Goal: Task Accomplishment & Management: Use online tool/utility

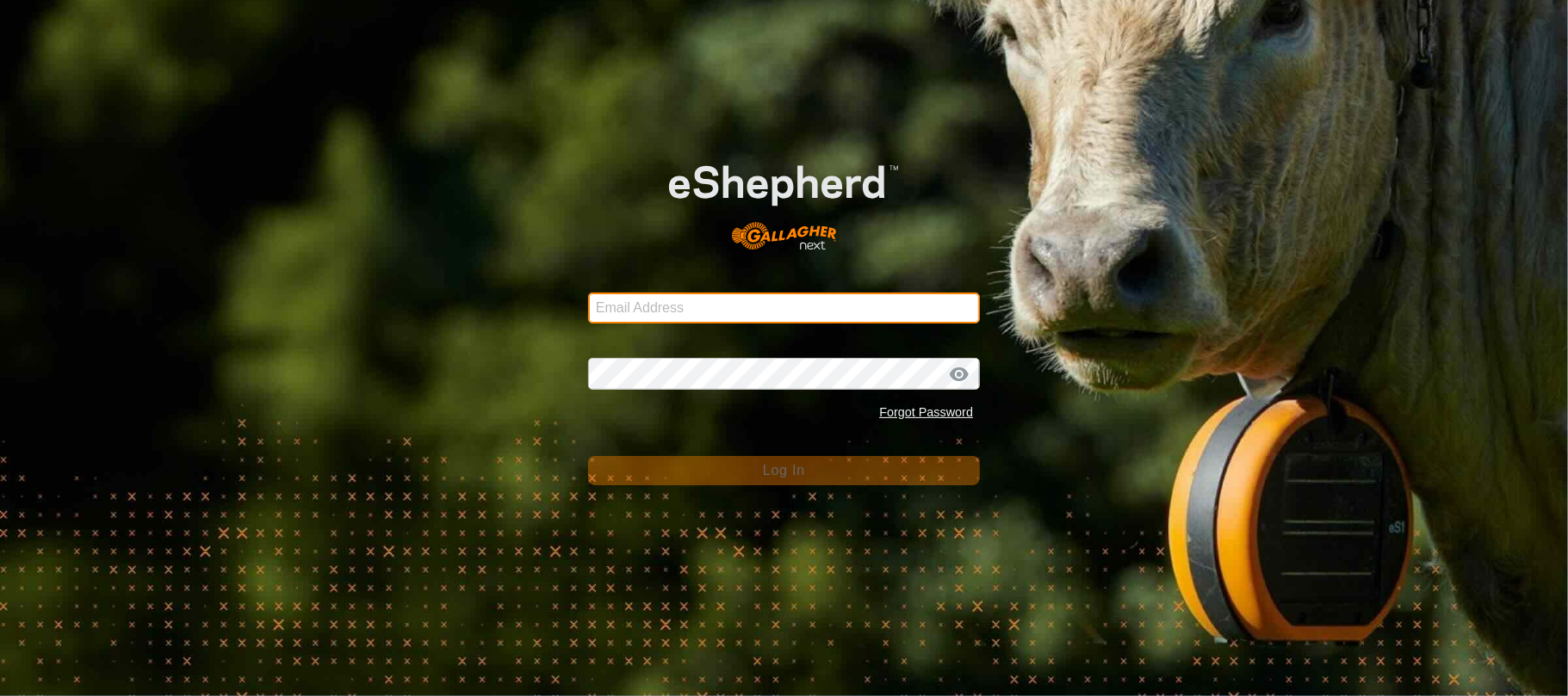
type input "[EMAIL_ADDRESS][DOMAIN_NAME]"
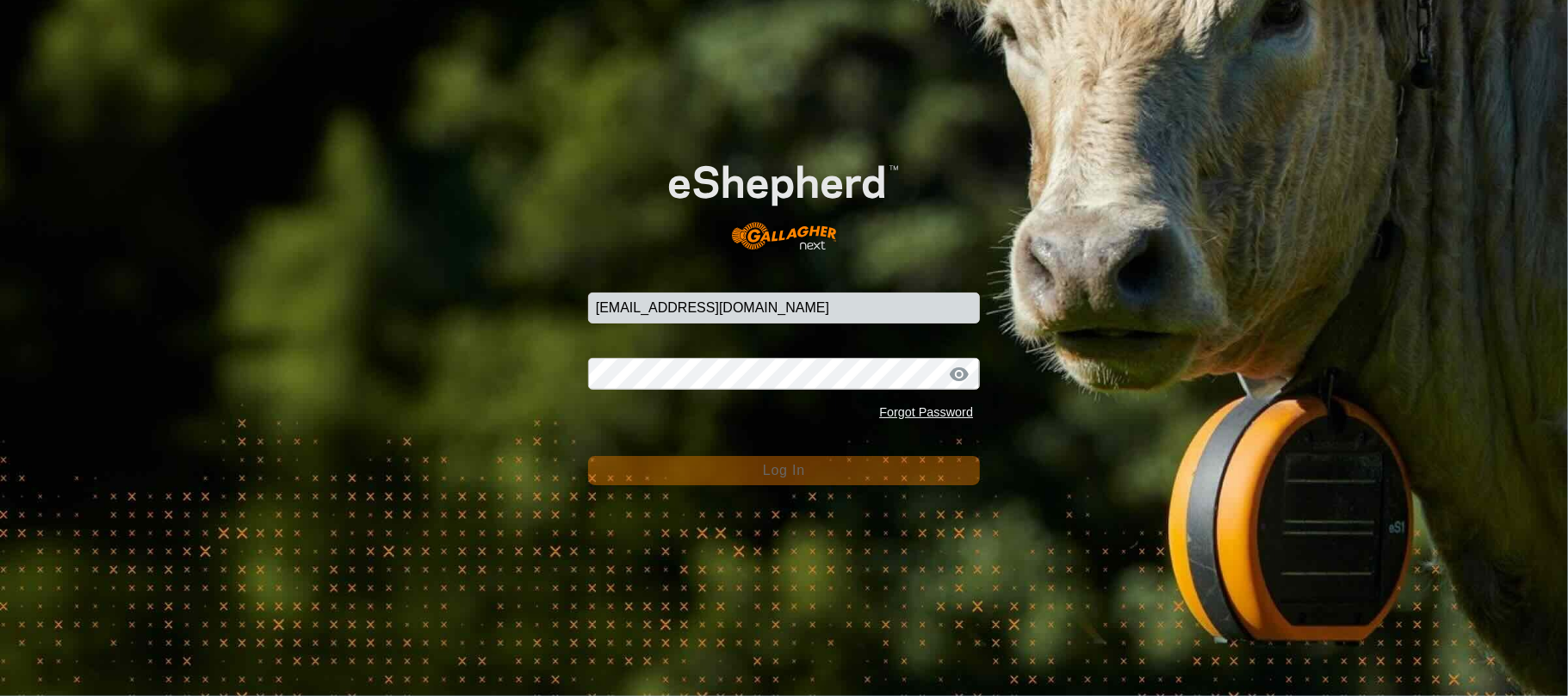
click at [665, 426] on div "Forgot Password" at bounding box center [784, 413] width 392 height 33
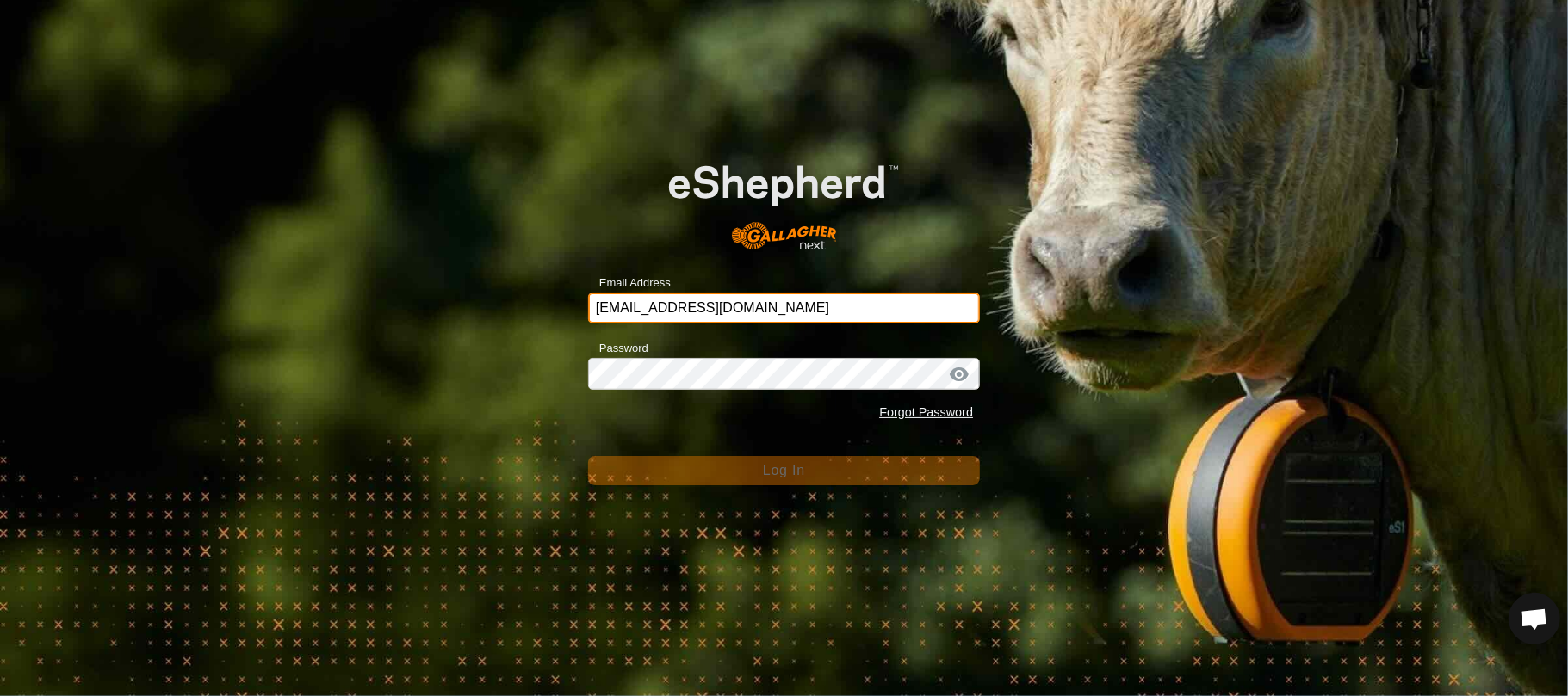
click at [802, 311] on input "[EMAIL_ADDRESS][DOMAIN_NAME]" at bounding box center [784, 308] width 392 height 31
click at [863, 305] on input "[EMAIL_ADDRESS][DOMAIN_NAME]" at bounding box center [784, 308] width 392 height 31
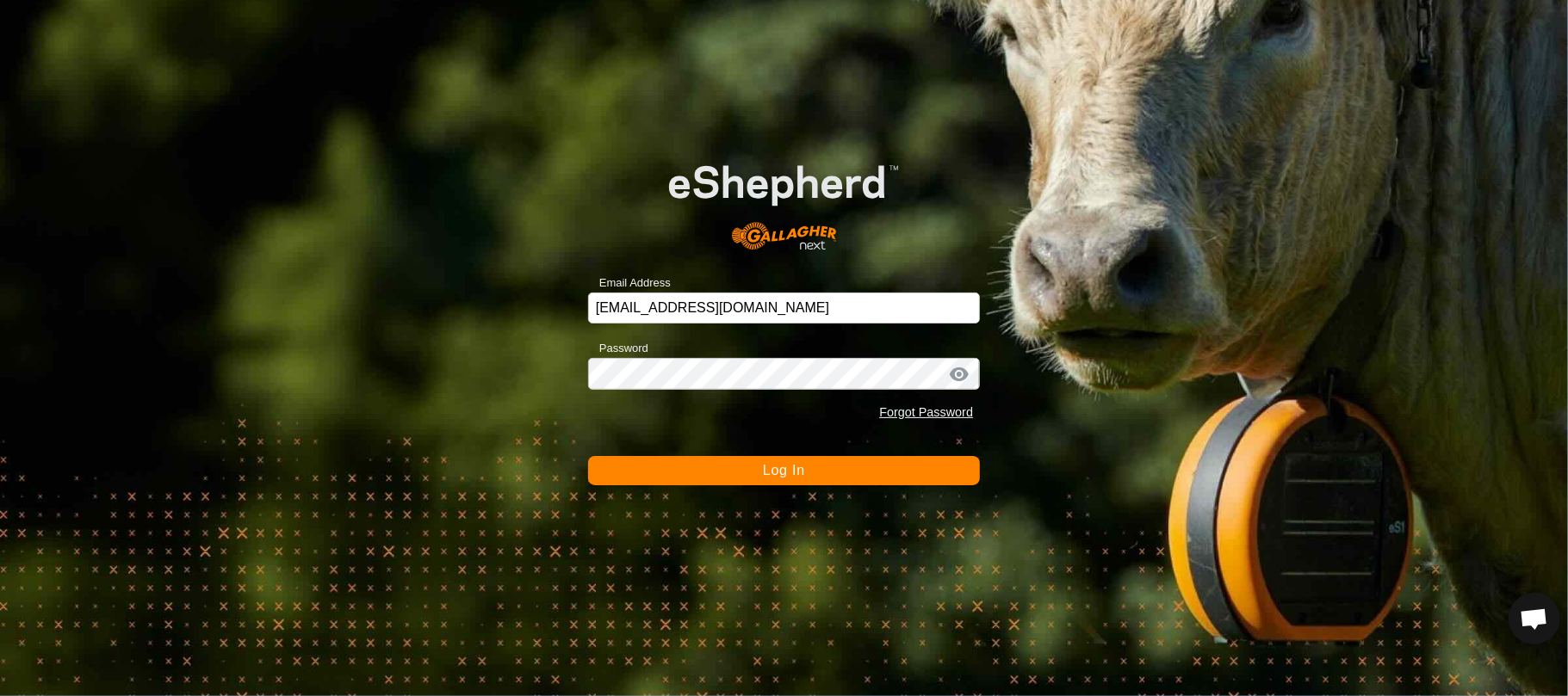
click at [703, 470] on button "Log In" at bounding box center [784, 471] width 392 height 30
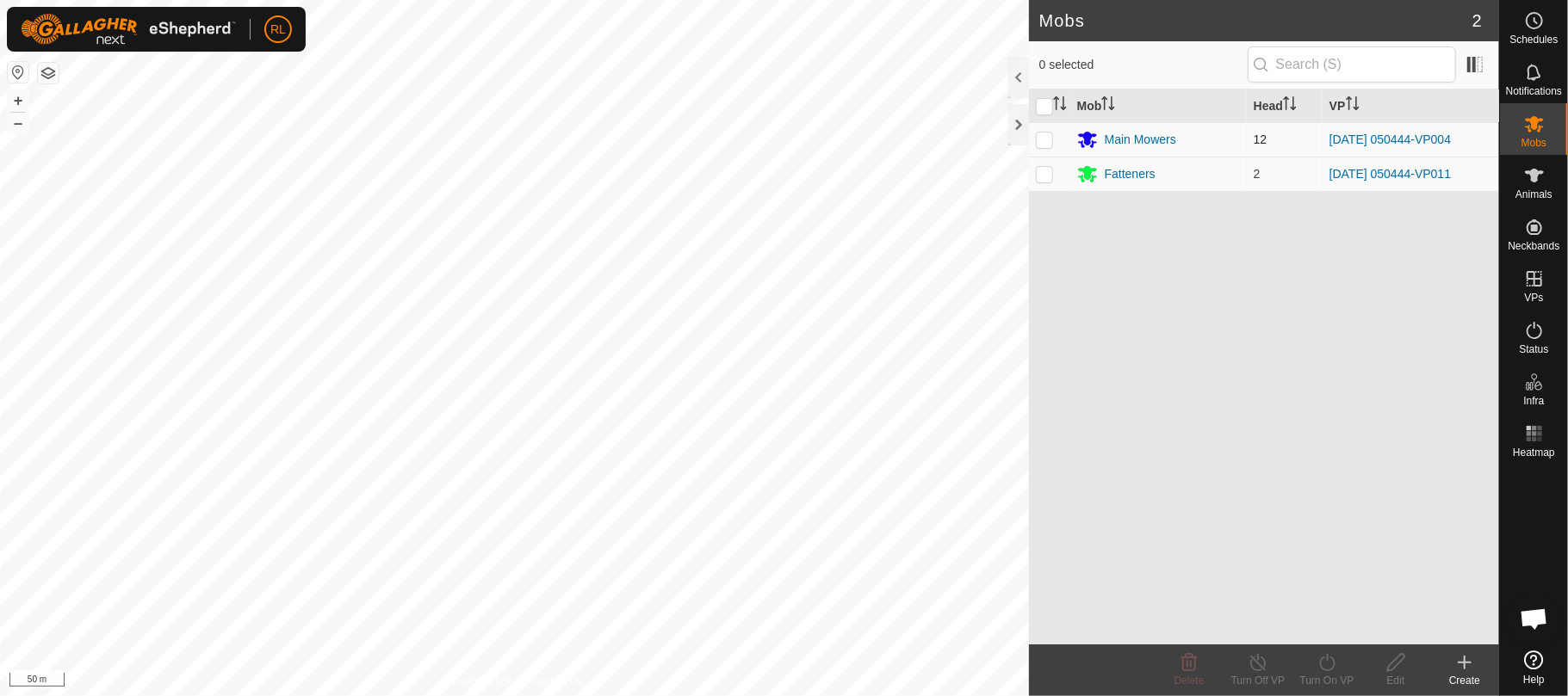
click at [1046, 142] on p-checkbox at bounding box center [1044, 140] width 17 height 14
checkbox input "true"
click at [1331, 665] on icon at bounding box center [1327, 662] width 22 height 21
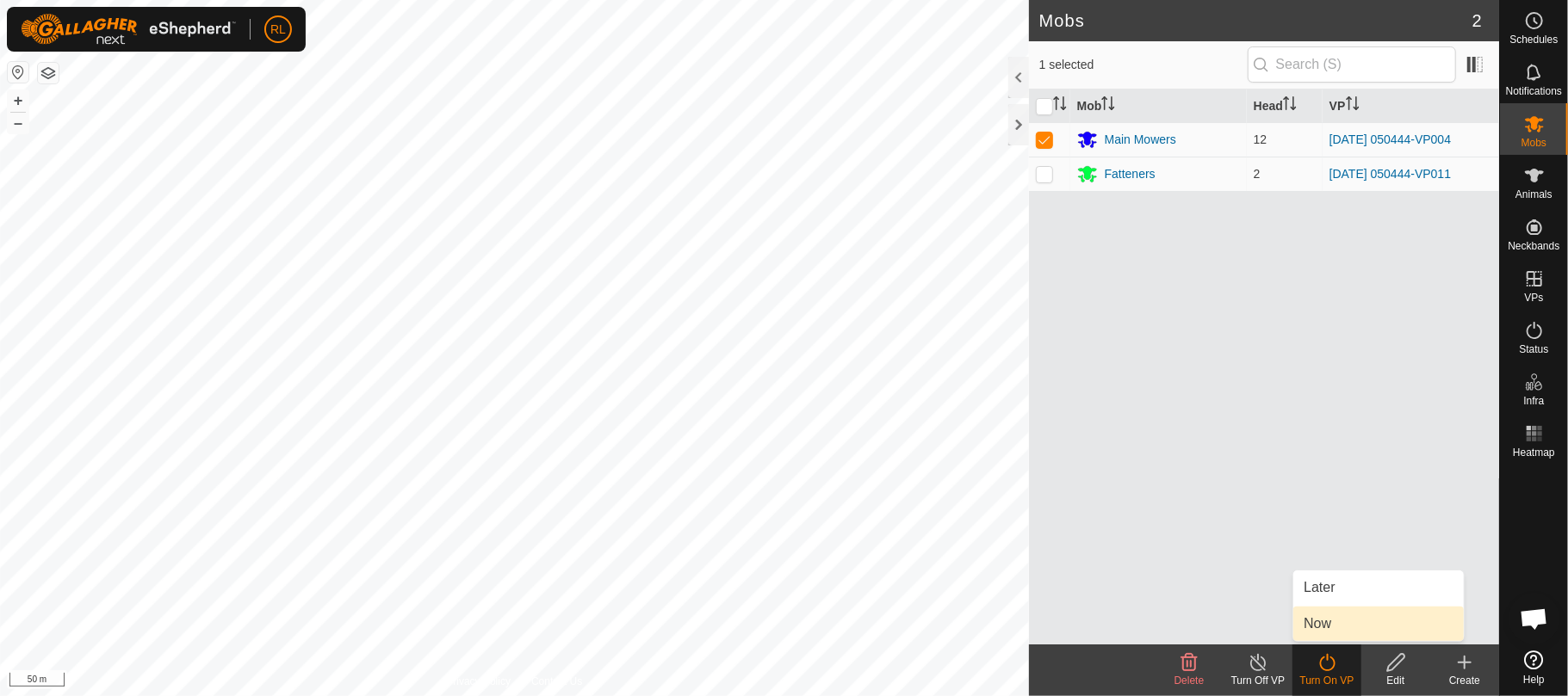
click at [1327, 630] on link "Now" at bounding box center [1379, 624] width 170 height 35
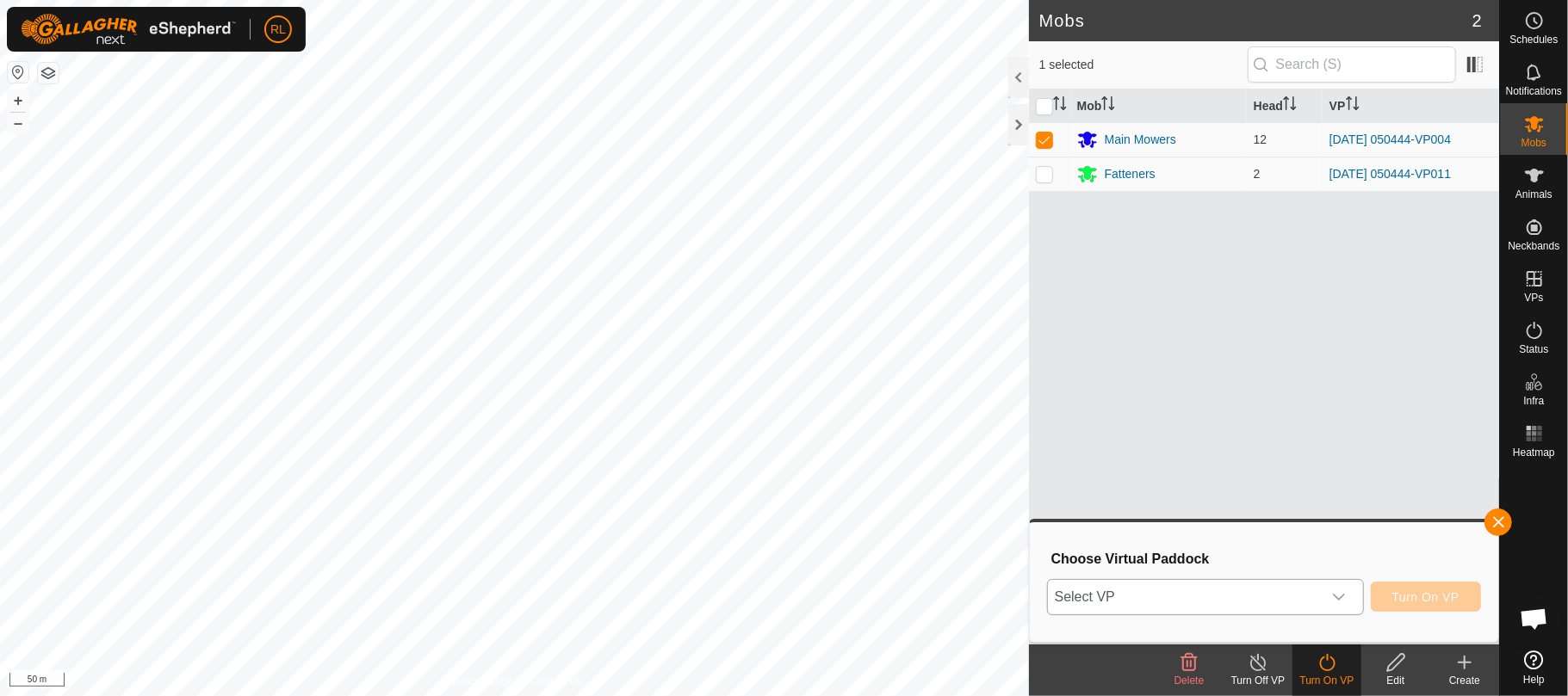
click at [1336, 597] on icon "dropdown trigger" at bounding box center [1339, 597] width 12 height 7
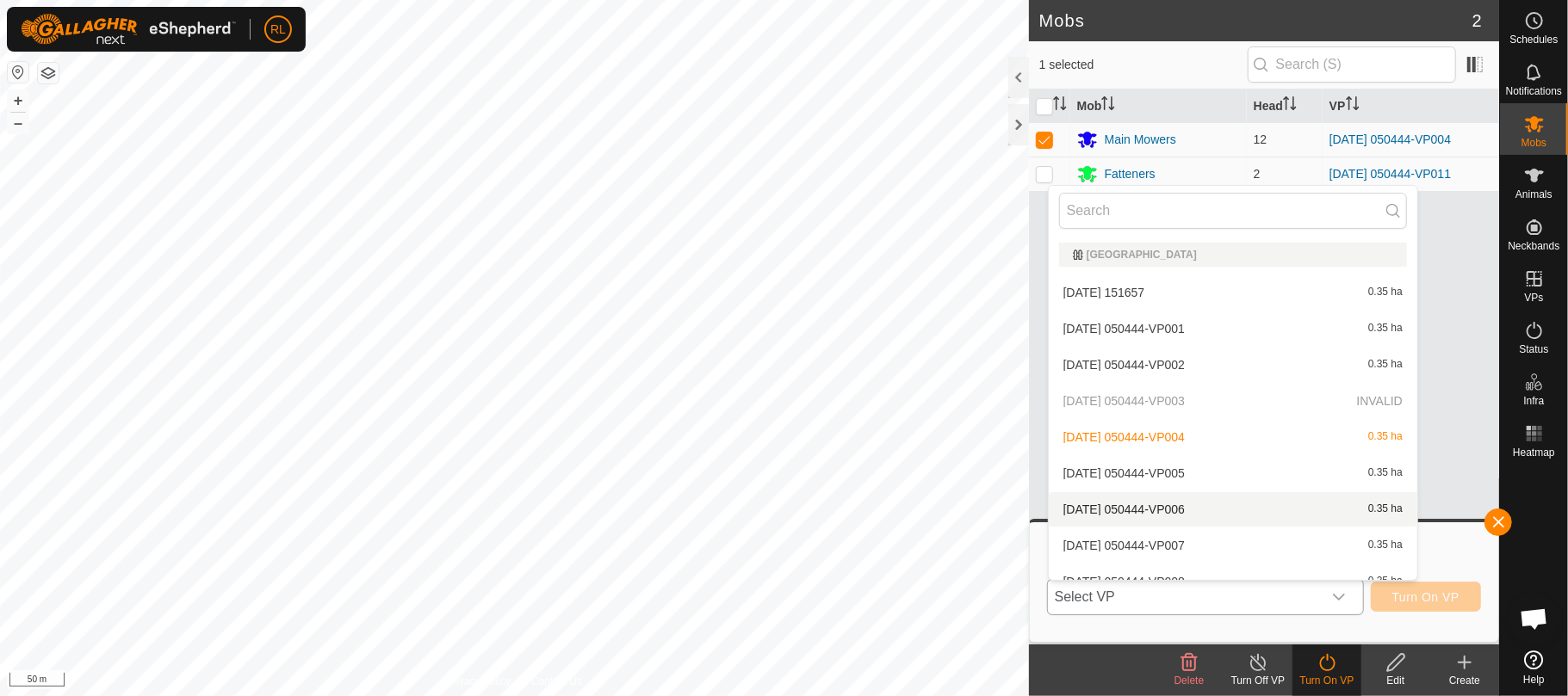
scroll to position [19, 0]
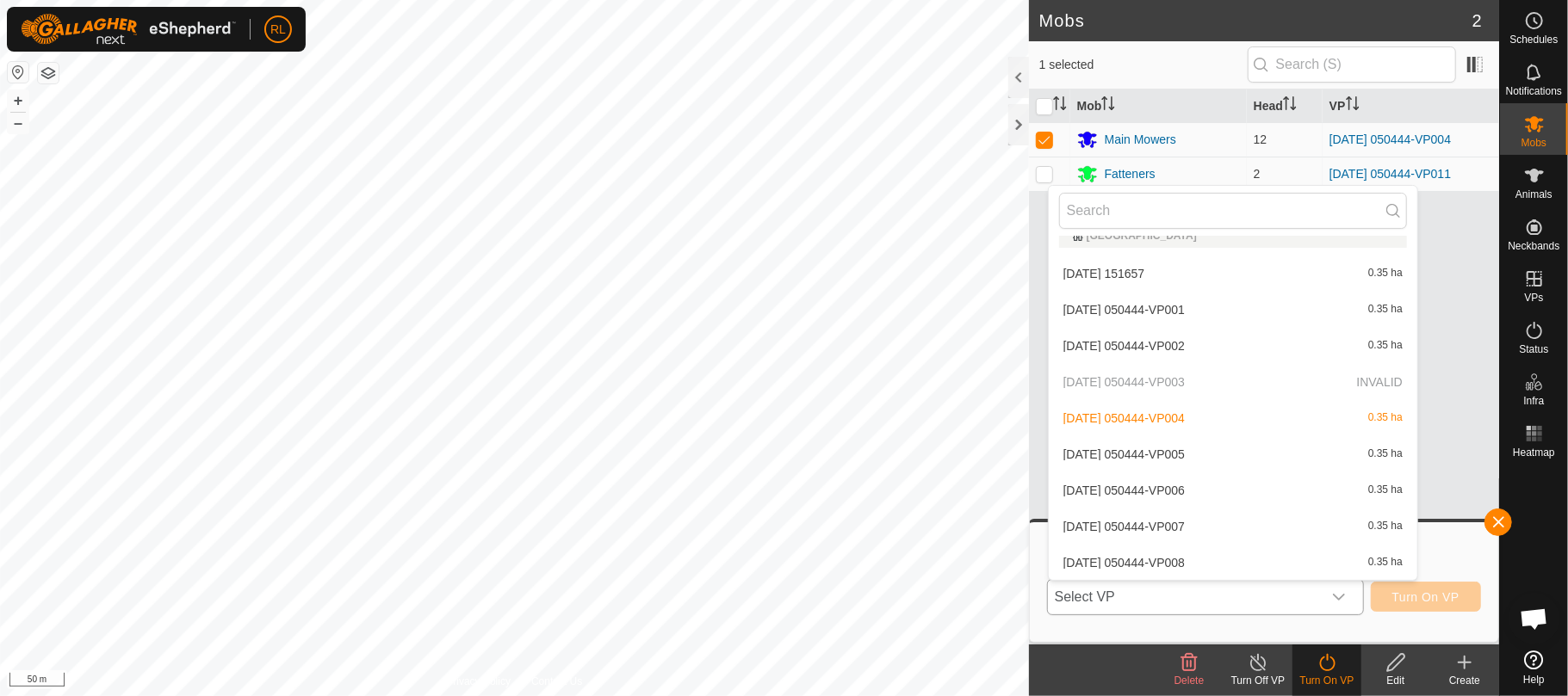
click at [1177, 482] on li "[DATE] 050444-VP006 0.35 ha" at bounding box center [1233, 490] width 368 height 35
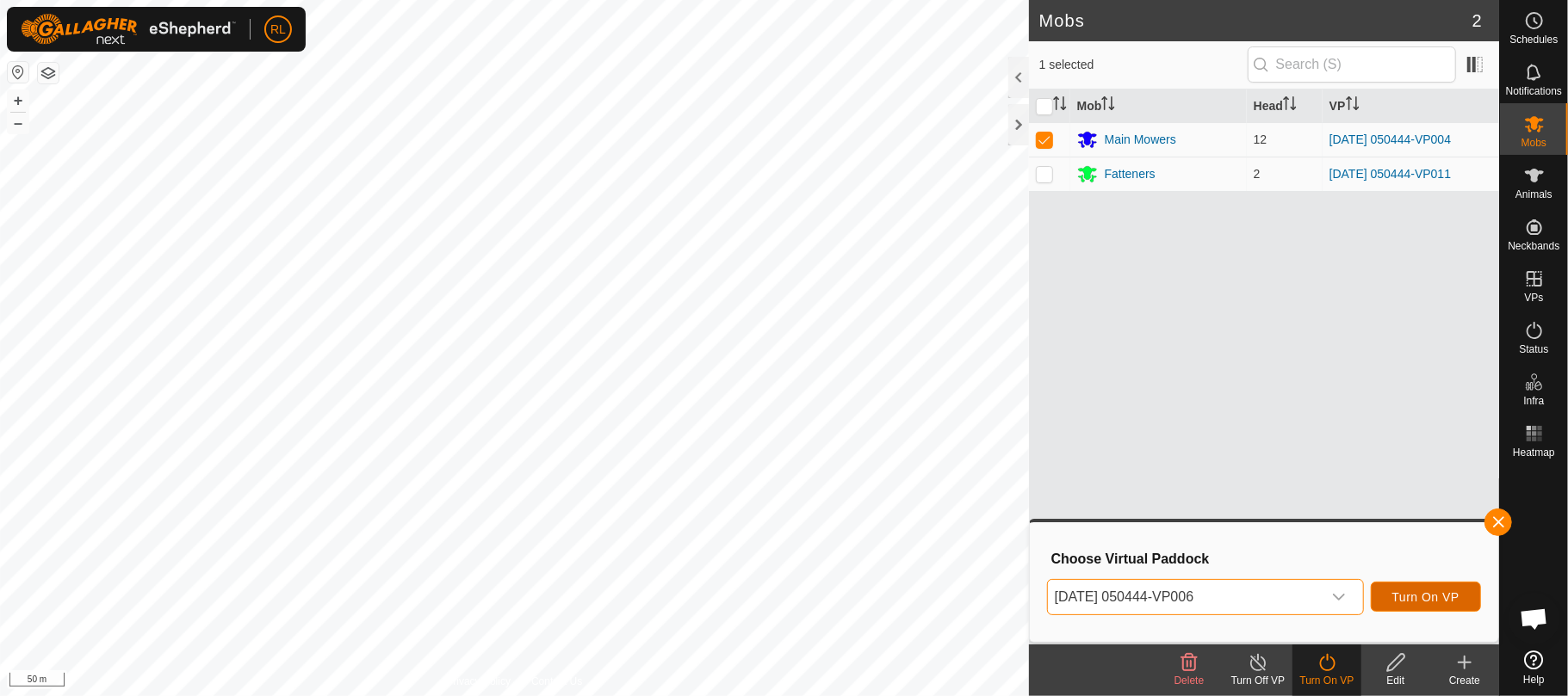
click at [1437, 603] on span "Turn On VP" at bounding box center [1426, 597] width 67 height 14
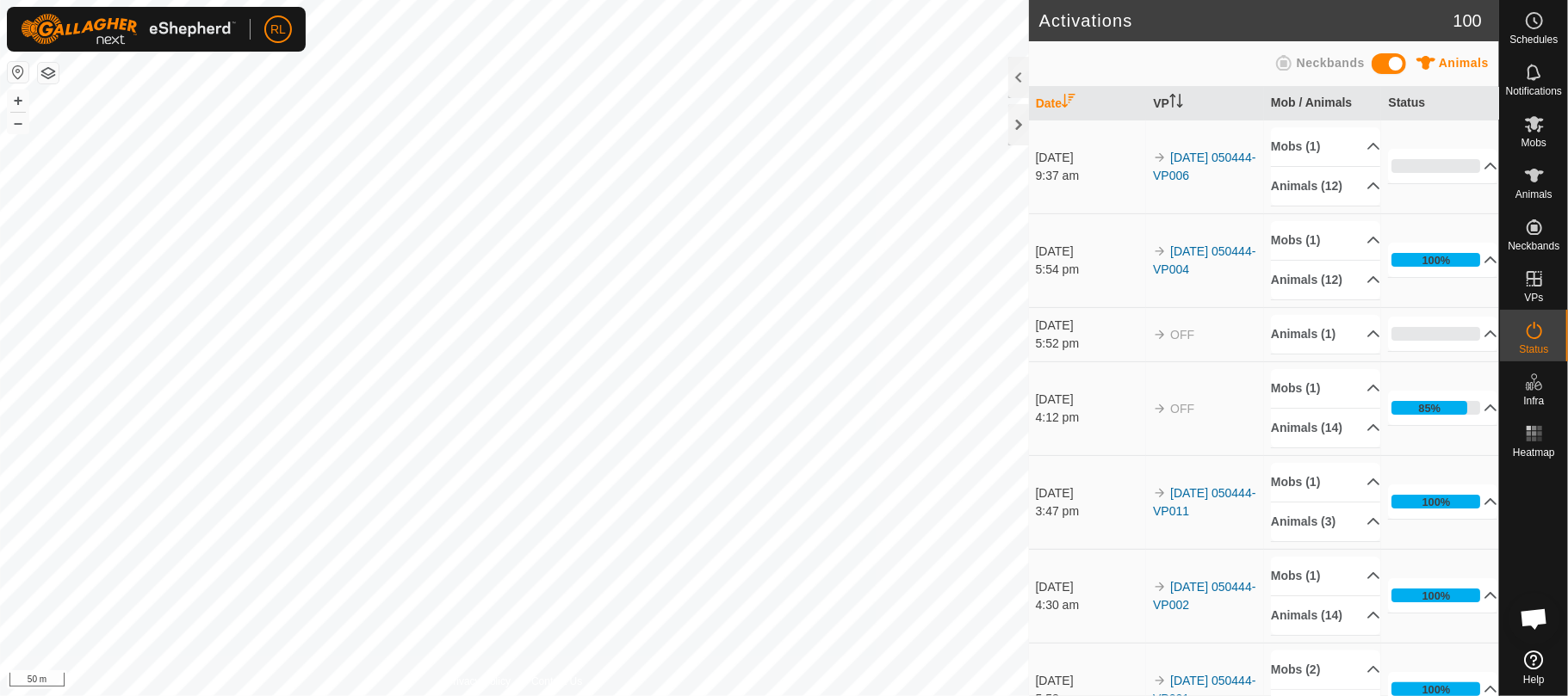
click at [1527, 21] on icon at bounding box center [1534, 20] width 21 height 21
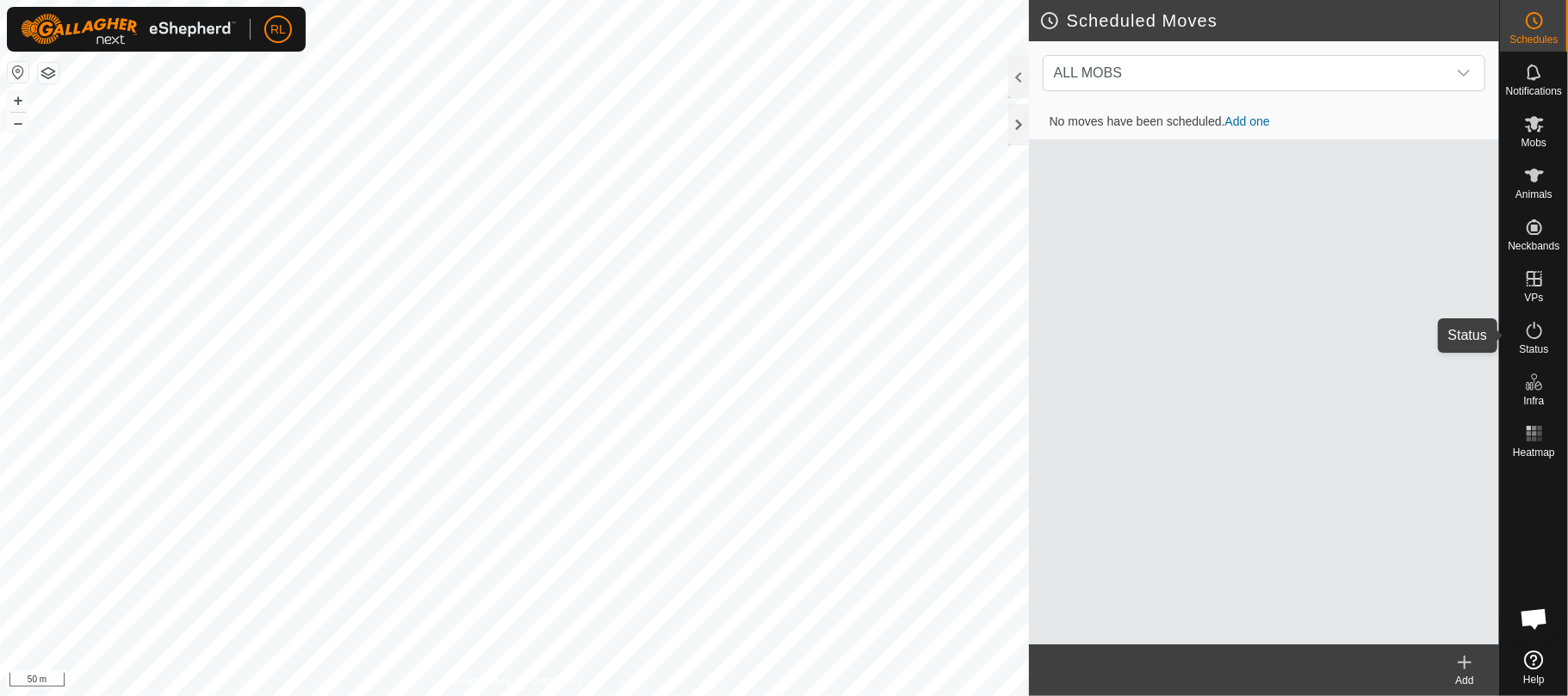
click at [1534, 336] on icon at bounding box center [1534, 330] width 21 height 21
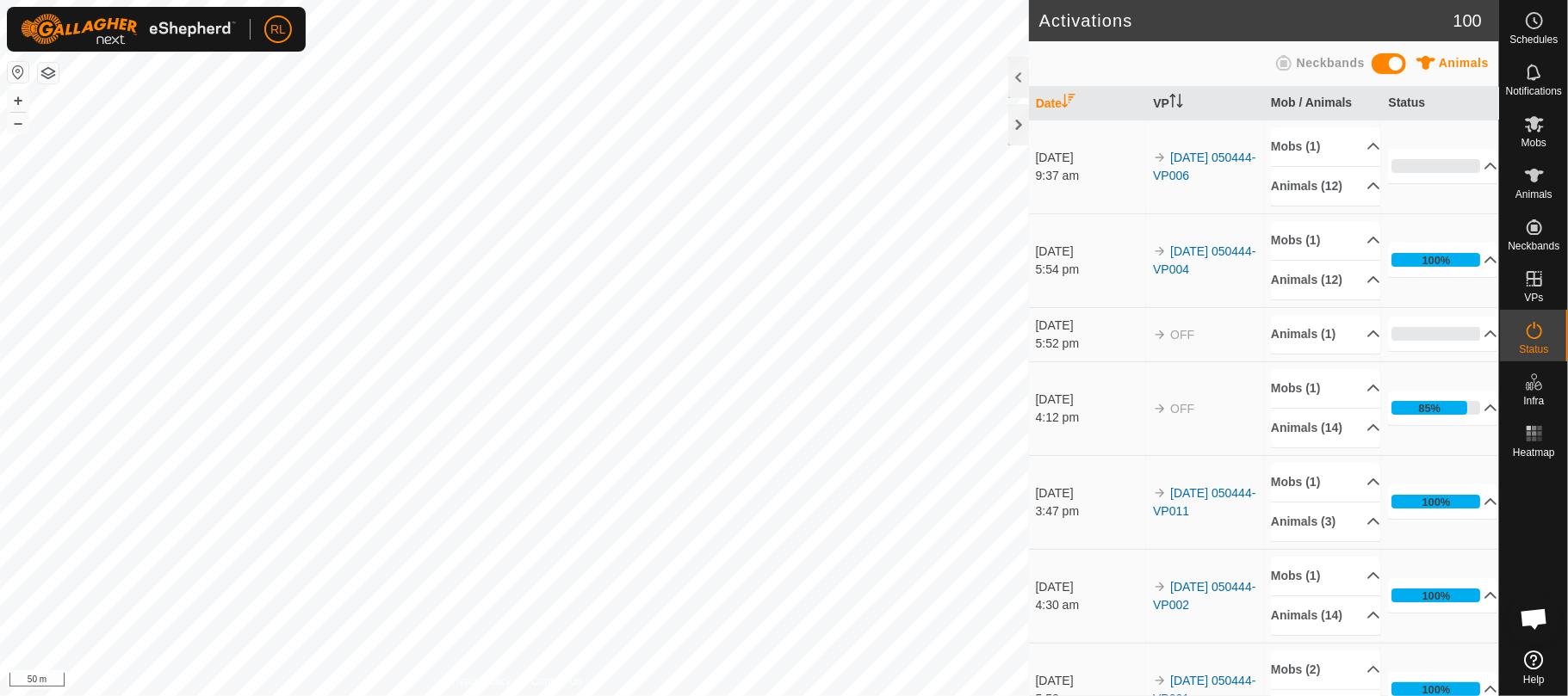
click at [1534, 336] on icon at bounding box center [1534, 330] width 21 height 21
